Goal: Information Seeking & Learning: Learn about a topic

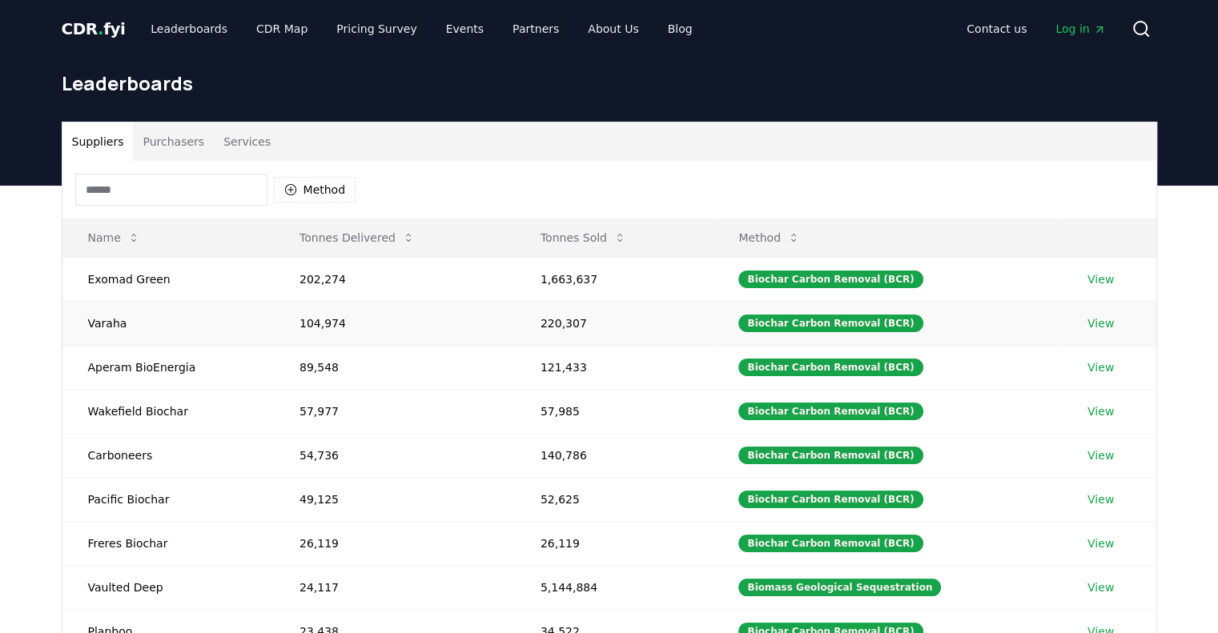
click at [1098, 316] on link "View" at bounding box center [1100, 324] width 26 height 16
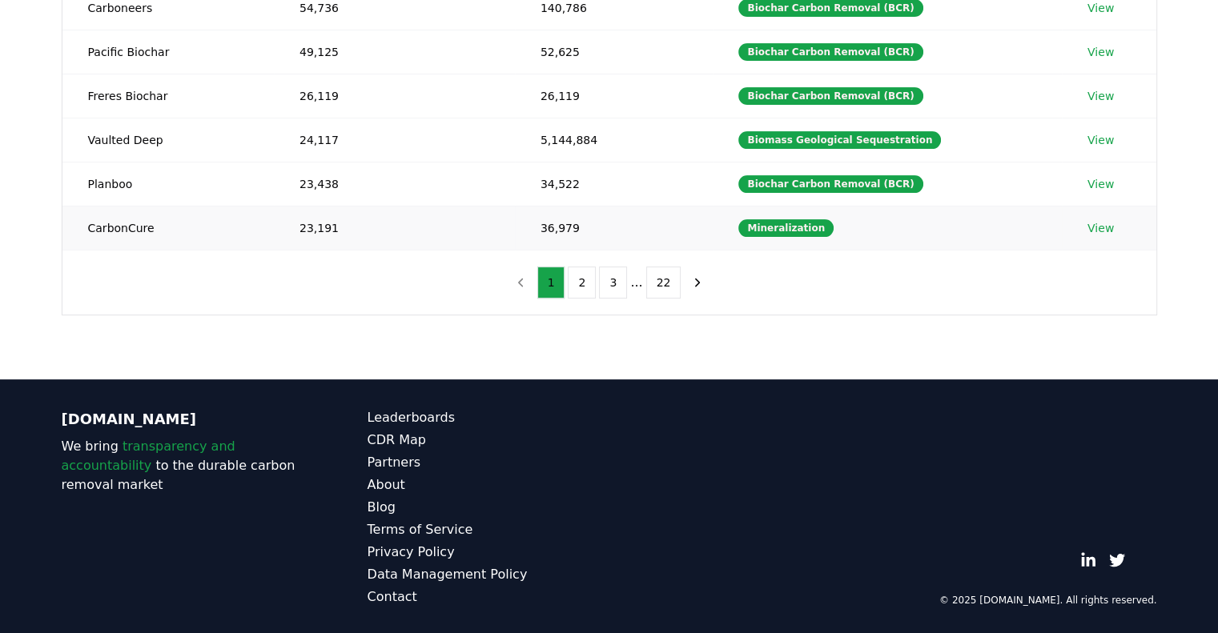
scroll to position [47, 0]
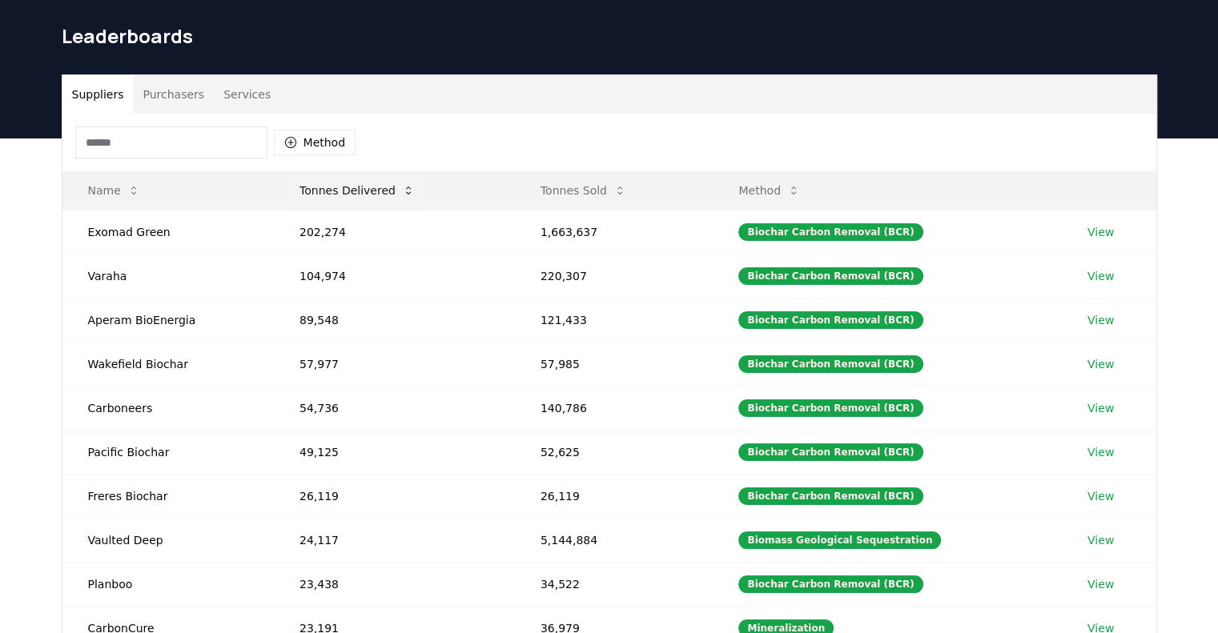
click at [384, 189] on button "Tonnes Delivered" at bounding box center [357, 191] width 141 height 32
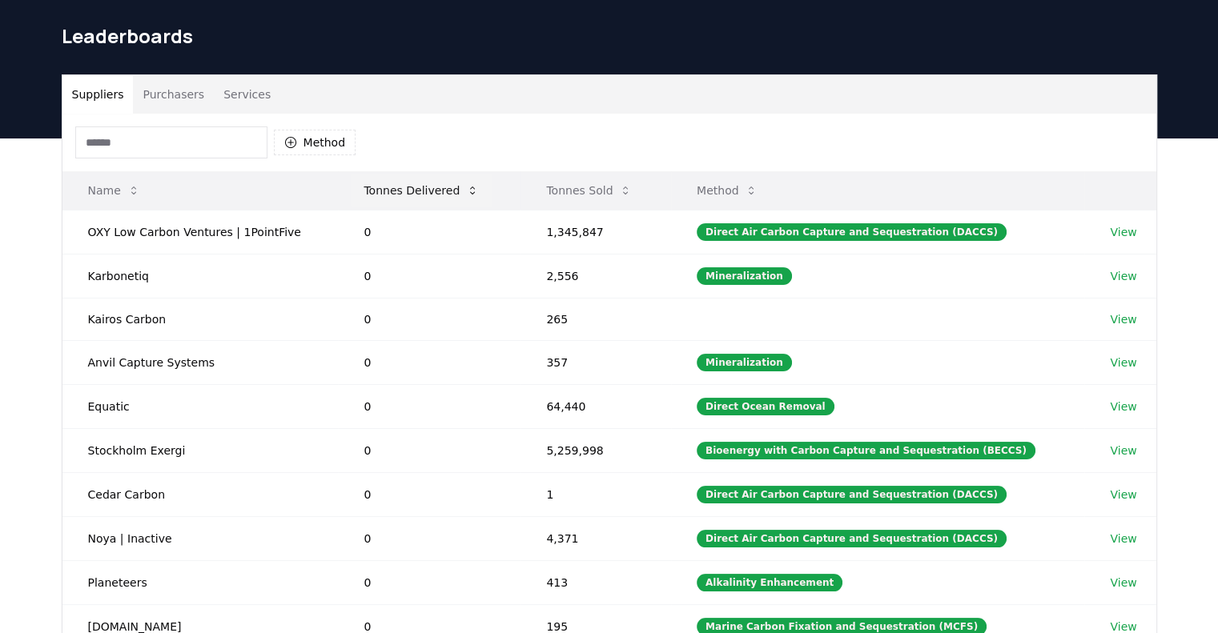
click at [388, 189] on button "Tonnes Delivered" at bounding box center [421, 191] width 141 height 32
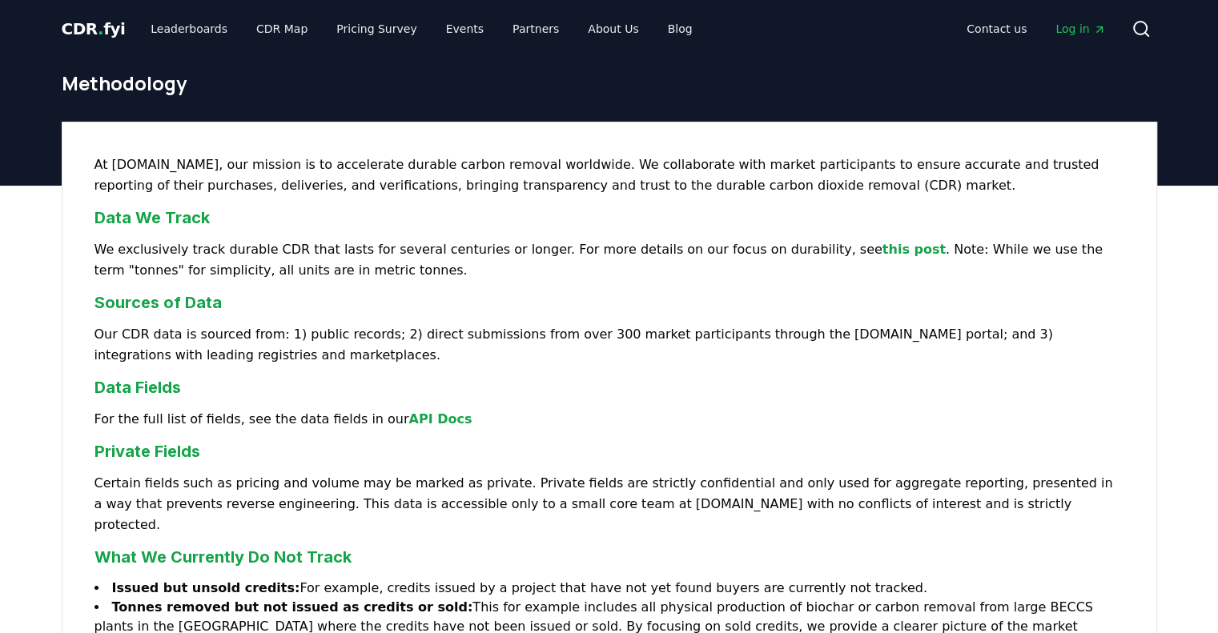
scroll to position [613, 0]
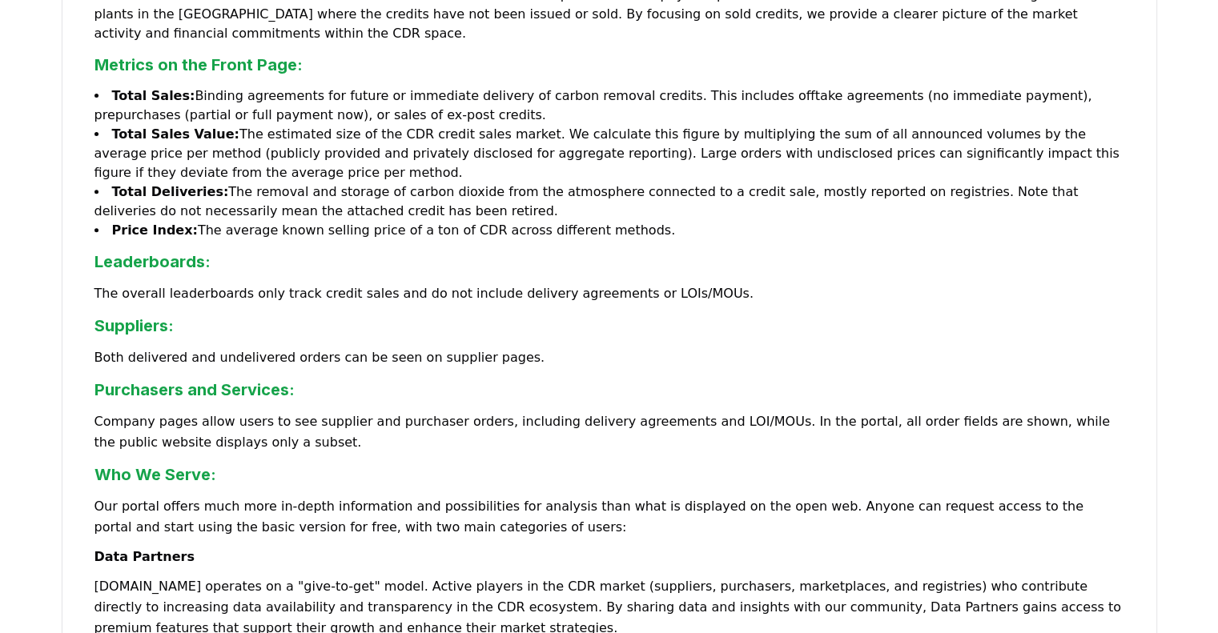
click at [463, 183] on li "Total Deliveries: The removal and storage of carbon dioxide from the atmosphere…" at bounding box center [609, 202] width 1030 height 38
click at [368, 183] on li "Total Deliveries: The removal and storage of carbon dioxide from the atmosphere…" at bounding box center [609, 202] width 1030 height 38
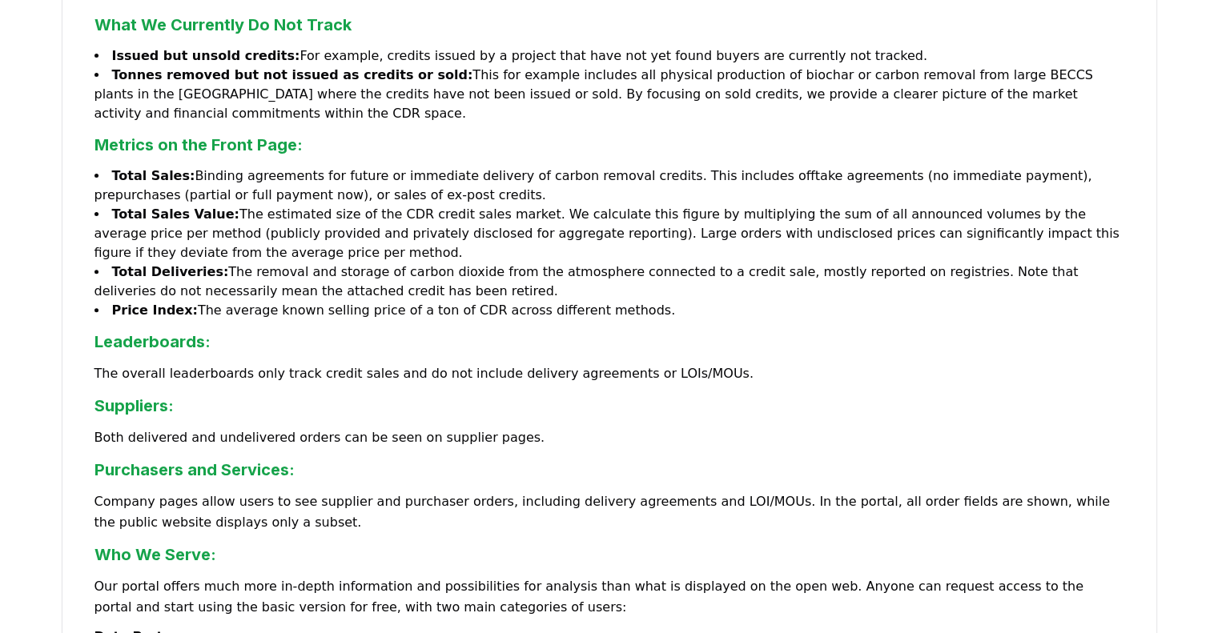
scroll to position [452, 0]
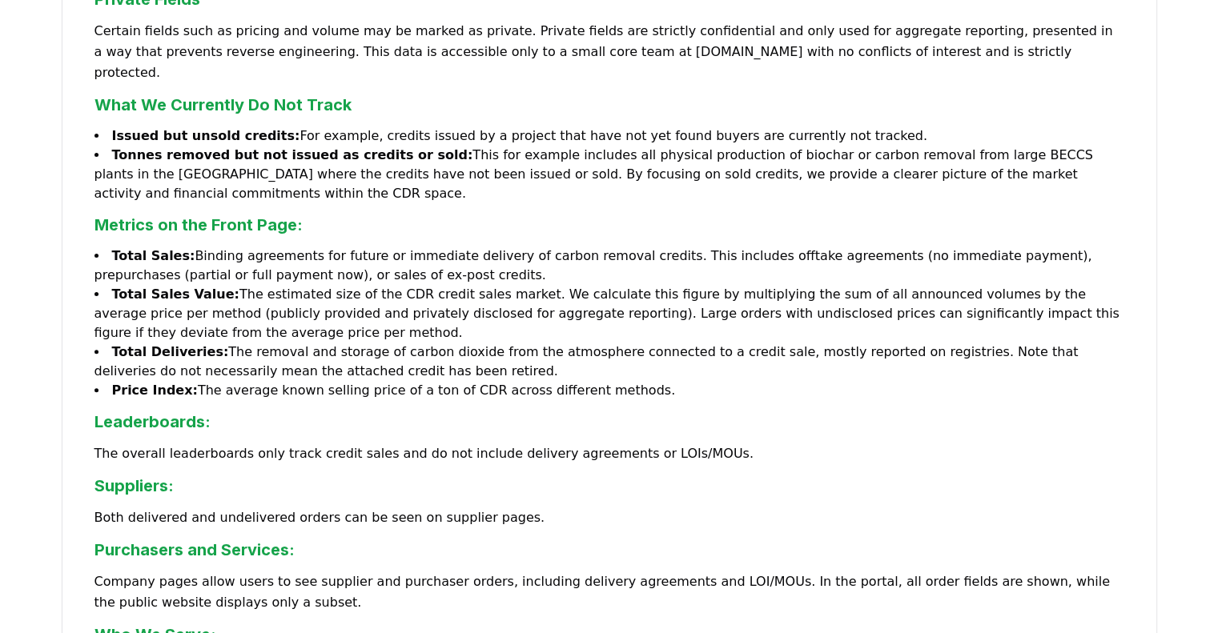
click at [363, 127] on li "Issued but unsold credits: For example, credits issued by a project that have n…" at bounding box center [609, 136] width 1030 height 19
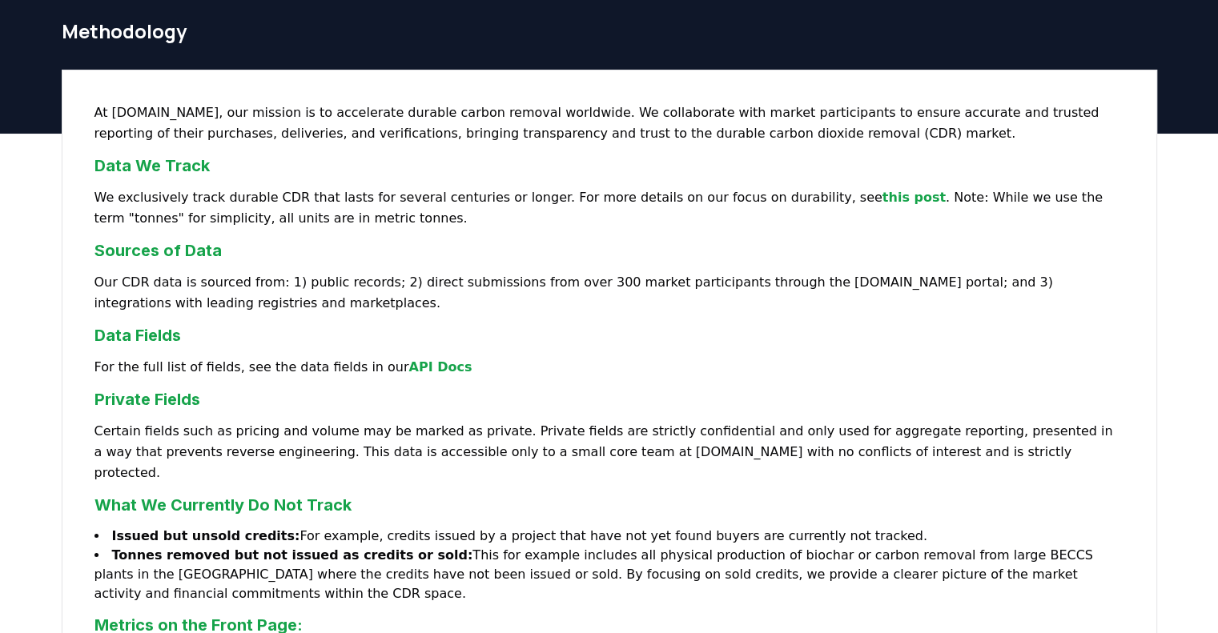
scroll to position [372, 0]
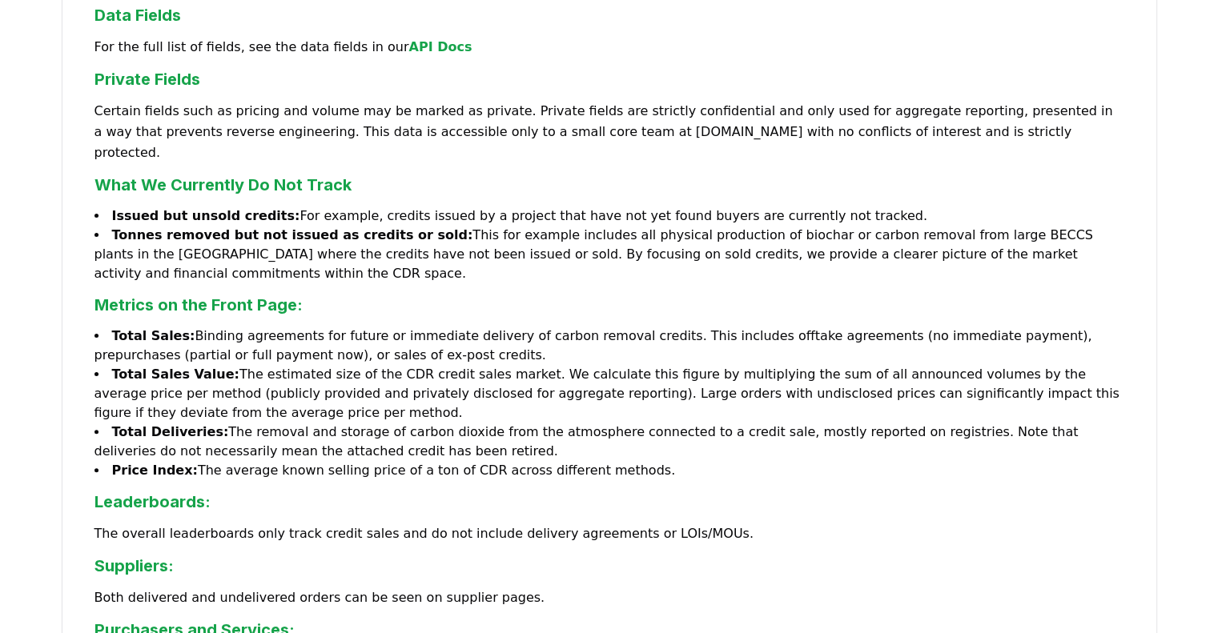
drag, startPoint x: 115, startPoint y: 296, endPoint x: 448, endPoint y: 310, distance: 334.2
click at [452, 327] on li "Total Sales: Binding agreements for future or immediate delivery of carbon remo…" at bounding box center [609, 346] width 1030 height 38
copy li "Total Sales: Binding agreements for future or immediate delivery of carbon remo…"
drag, startPoint x: 112, startPoint y: 387, endPoint x: 426, endPoint y: 409, distance: 314.7
click at [426, 423] on li "Total Deliveries: The removal and storage of carbon dioxide from the atmosphere…" at bounding box center [609, 442] width 1030 height 38
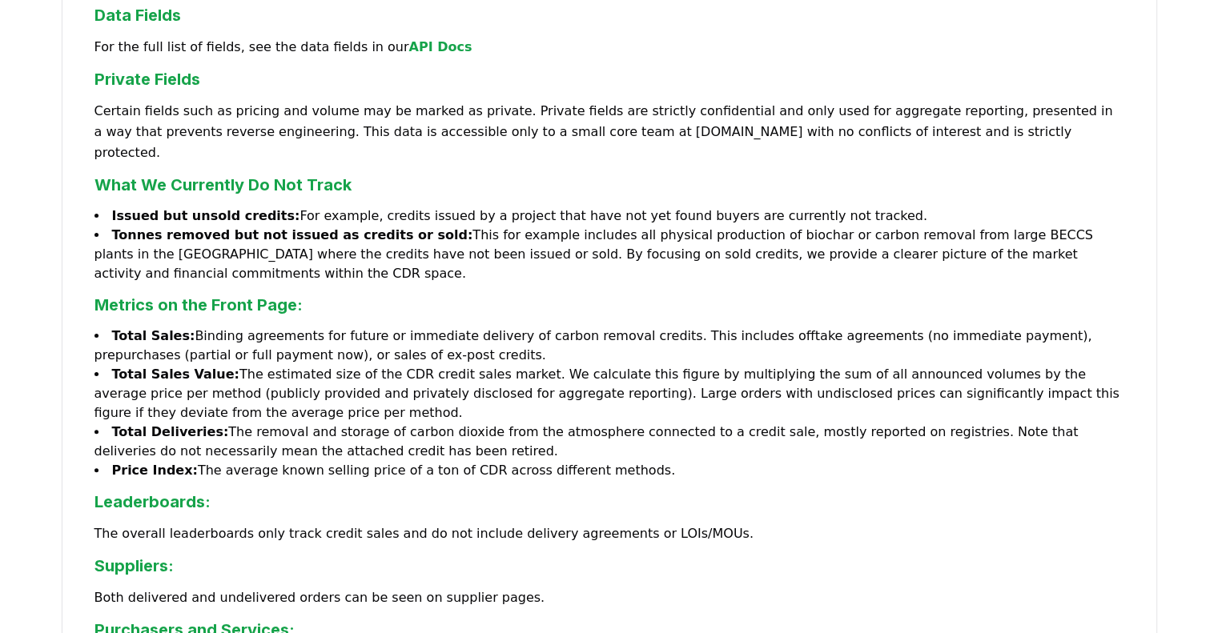
copy li "Total Deliveries: The removal and storage of carbon dioxide from the atmosphere…"
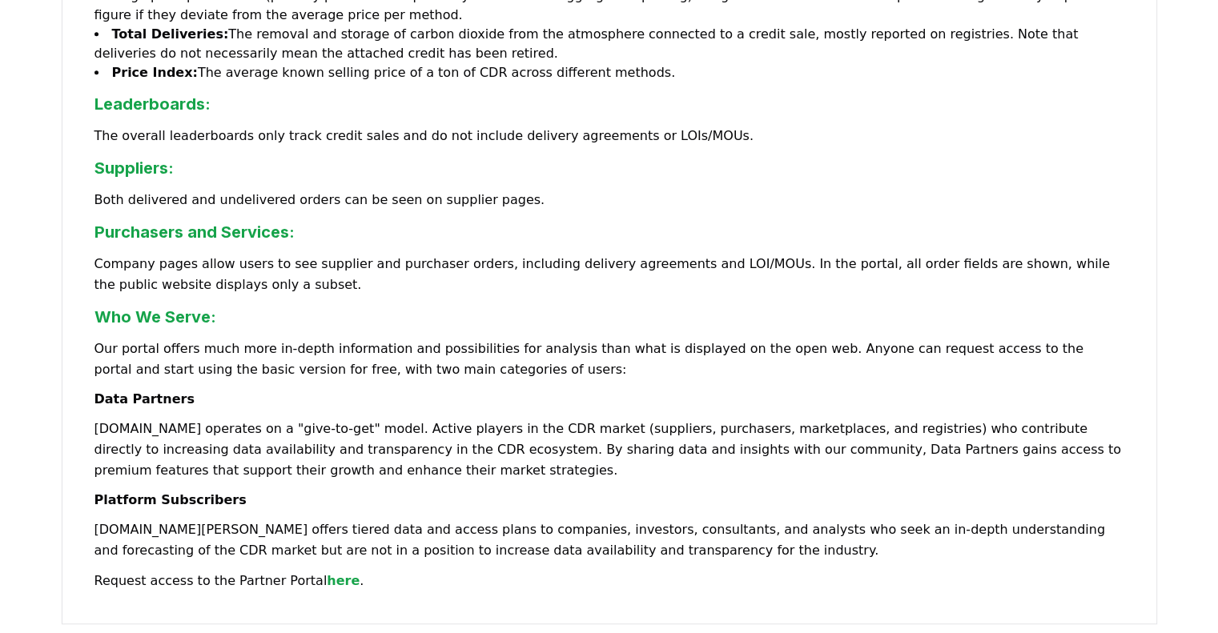
scroll to position [773, 0]
